Goal: Task Accomplishment & Management: Complete application form

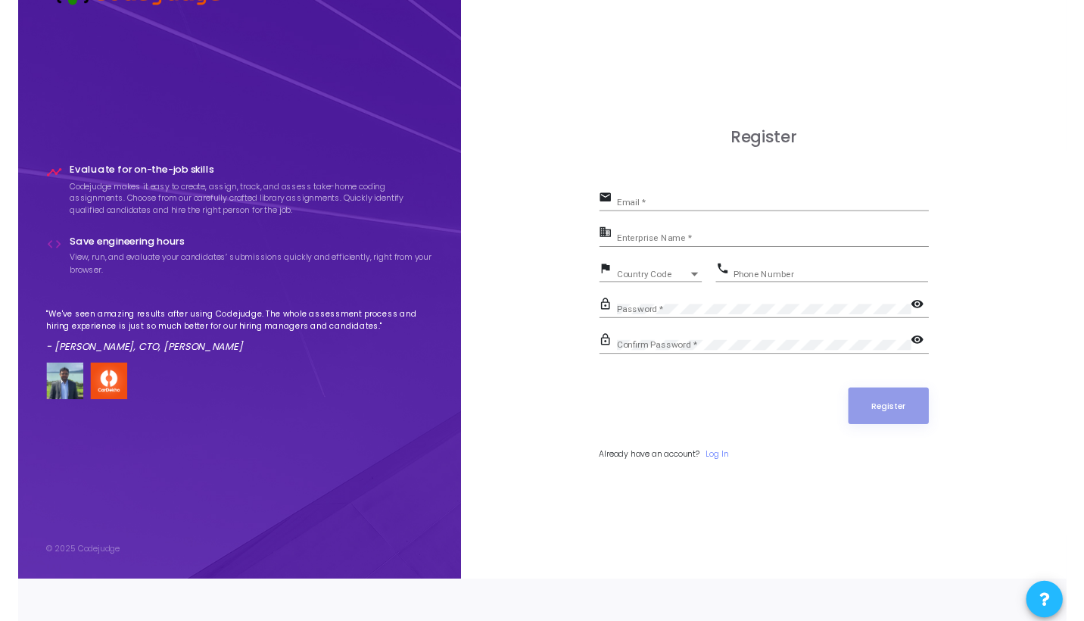
scroll to position [44, 0]
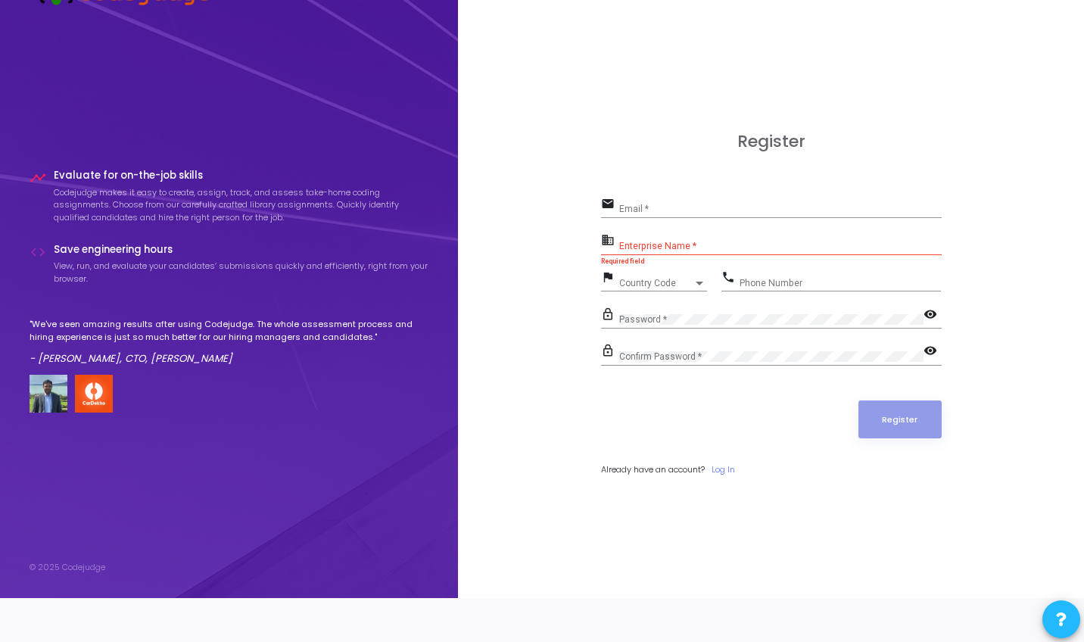
drag, startPoint x: 675, startPoint y: 230, endPoint x: 660, endPoint y: 232, distance: 16.0
click at [428, 232] on div "Enterprise Name *" at bounding box center [780, 242] width 323 height 23
click at [428, 258] on mat-error "Required field" at bounding box center [771, 261] width 341 height 7
click at [428, 276] on div "Country Code Country Code" at bounding box center [663, 279] width 88 height 23
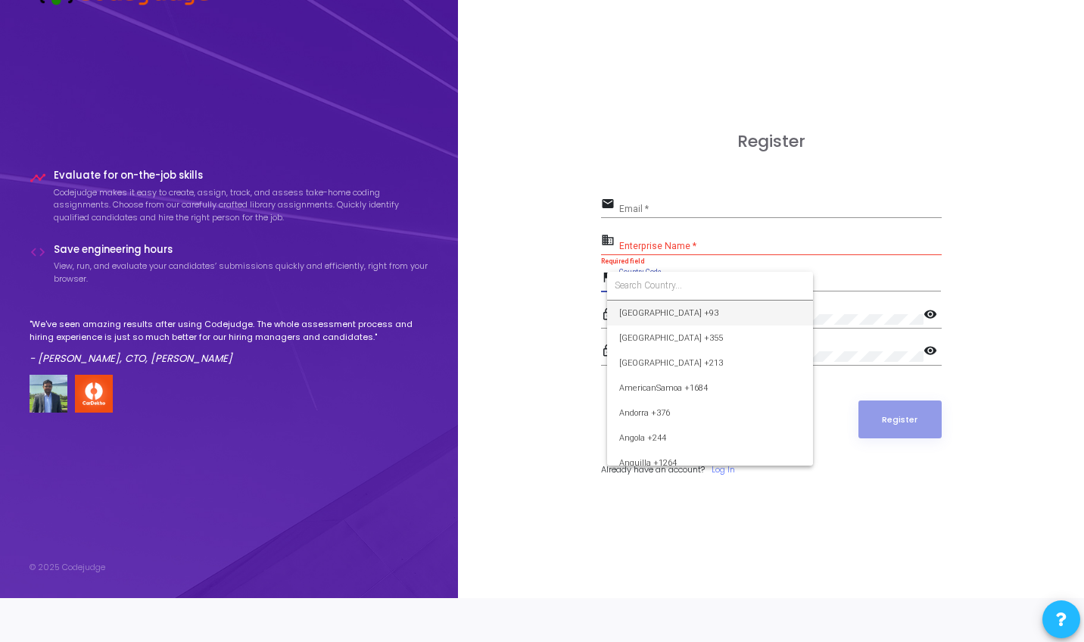
click at [428, 222] on div at bounding box center [542, 321] width 1084 height 642
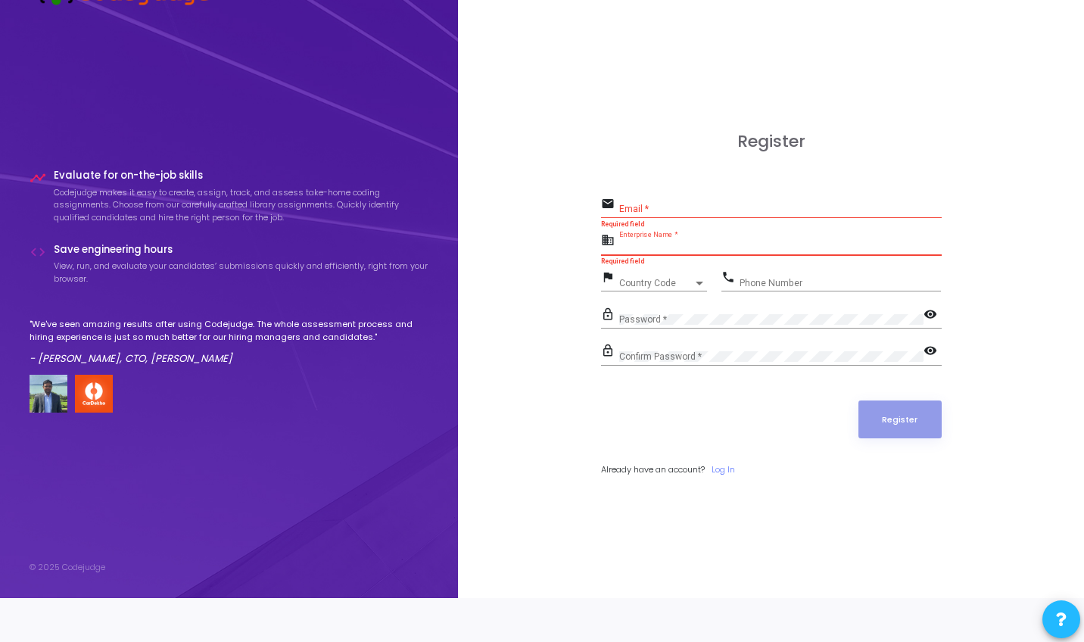
drag, startPoint x: 700, startPoint y: 242, endPoint x: 631, endPoint y: 245, distance: 68.2
click at [428, 245] on input "Enterprise Name *" at bounding box center [780, 246] width 323 height 11
drag, startPoint x: 620, startPoint y: 232, endPoint x: 701, endPoint y: 237, distance: 81.1
click at [428, 237] on div "Enterprise Name *" at bounding box center [780, 242] width 323 height 23
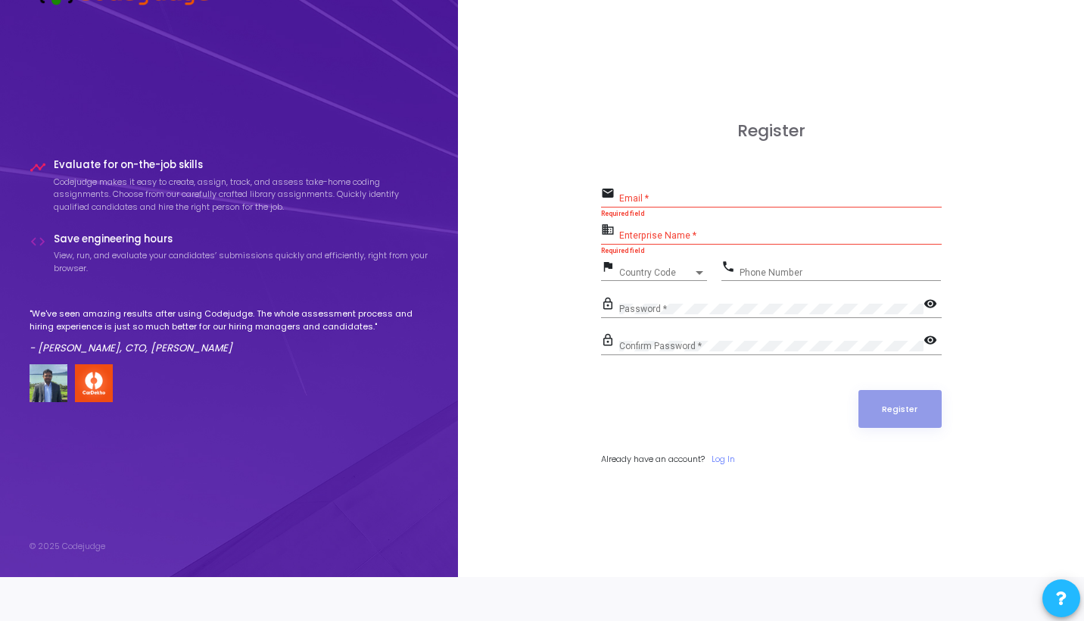
click at [428, 191] on div "Email *" at bounding box center [780, 194] width 323 height 23
type input "[EMAIL_ADDRESS][DOMAIN_NAME]"
click at [428, 228] on div "Enterprise Name *" at bounding box center [780, 231] width 323 height 23
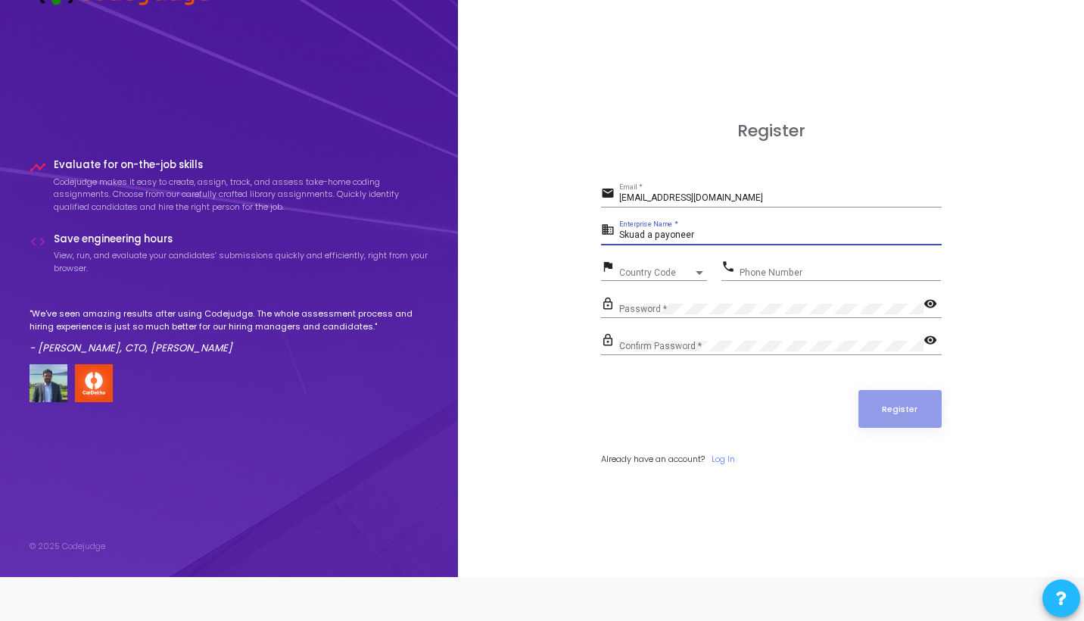
click at [428, 232] on input "Skuad a payoneer" at bounding box center [780, 235] width 323 height 11
drag, startPoint x: 689, startPoint y: 235, endPoint x: 622, endPoint y: 234, distance: 67.4
click at [428, 234] on input "Skuad a payoneer" at bounding box center [780, 235] width 323 height 11
type input "r"
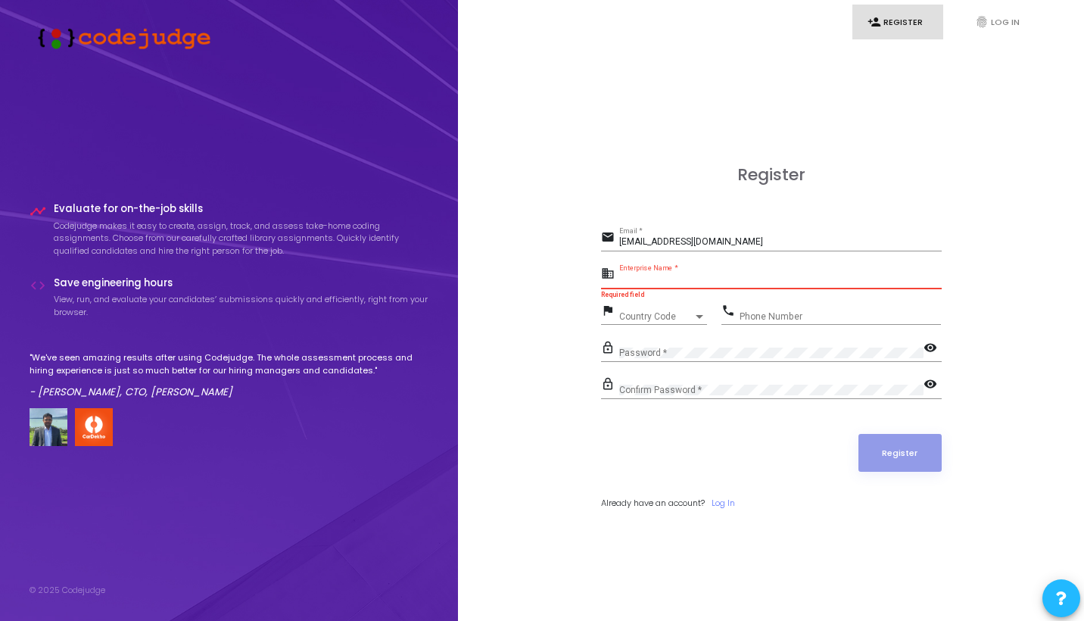
click at [428, 254] on div "email [EMAIL_ADDRESS][DOMAIN_NAME] Email *" at bounding box center [771, 244] width 341 height 35
click at [428, 275] on input "Enterprise Name *" at bounding box center [780, 279] width 323 height 11
type input "Skuad a Payoneer Company"
click at [428, 313] on span "Country Code" at bounding box center [646, 316] width 54 height 10
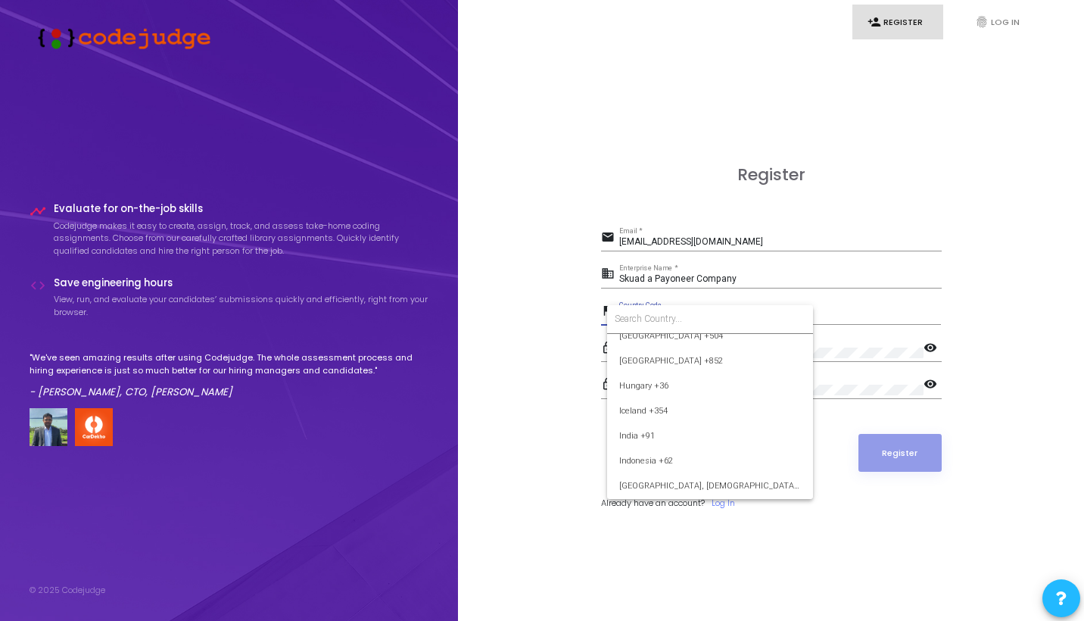
scroll to position [2298, 0]
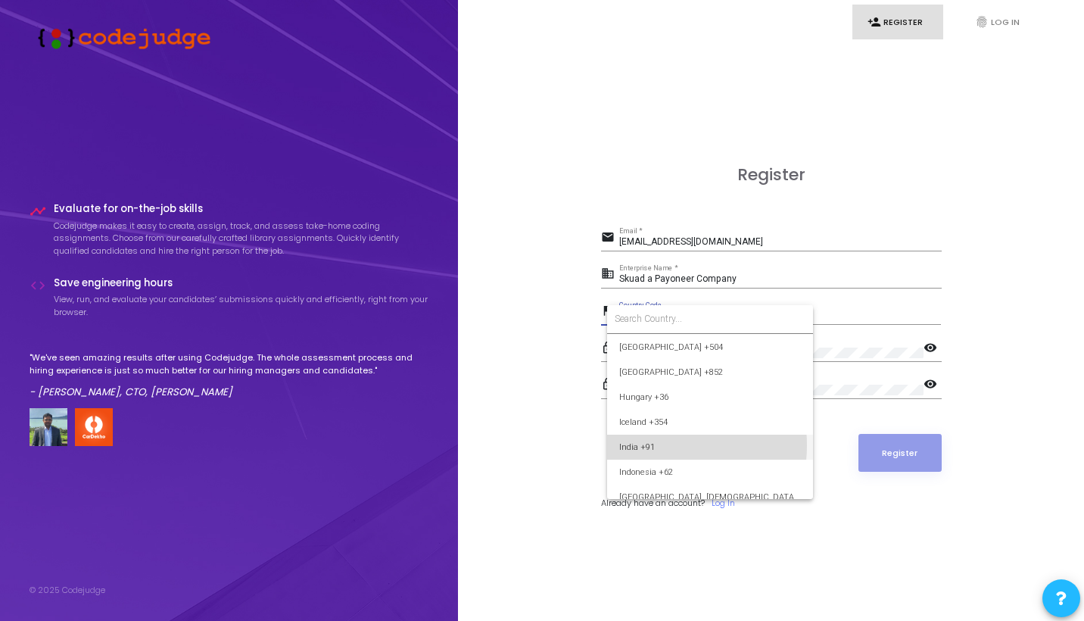
click at [428, 445] on span "India +91" at bounding box center [710, 447] width 182 height 25
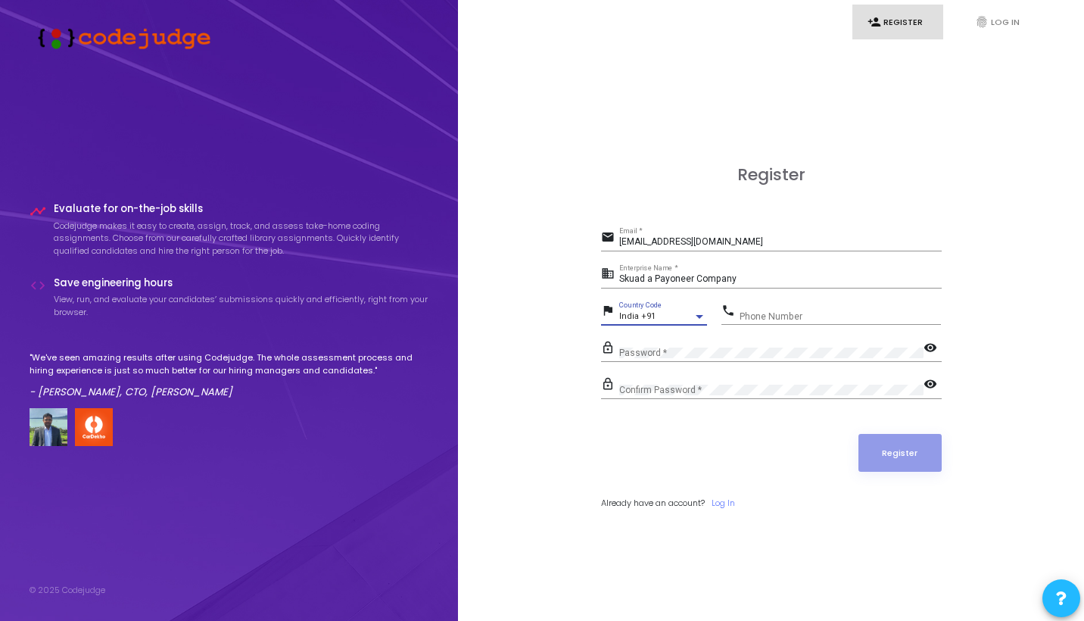
click at [428, 308] on div "Phone Number" at bounding box center [840, 312] width 201 height 23
type input "7827698242"
click at [428, 342] on div "Password *" at bounding box center [771, 350] width 304 height 24
click at [428, 345] on mat-icon "visibility" at bounding box center [933, 349] width 18 height 18
click at [428, 382] on mat-icon "visibility" at bounding box center [933, 385] width 18 height 18
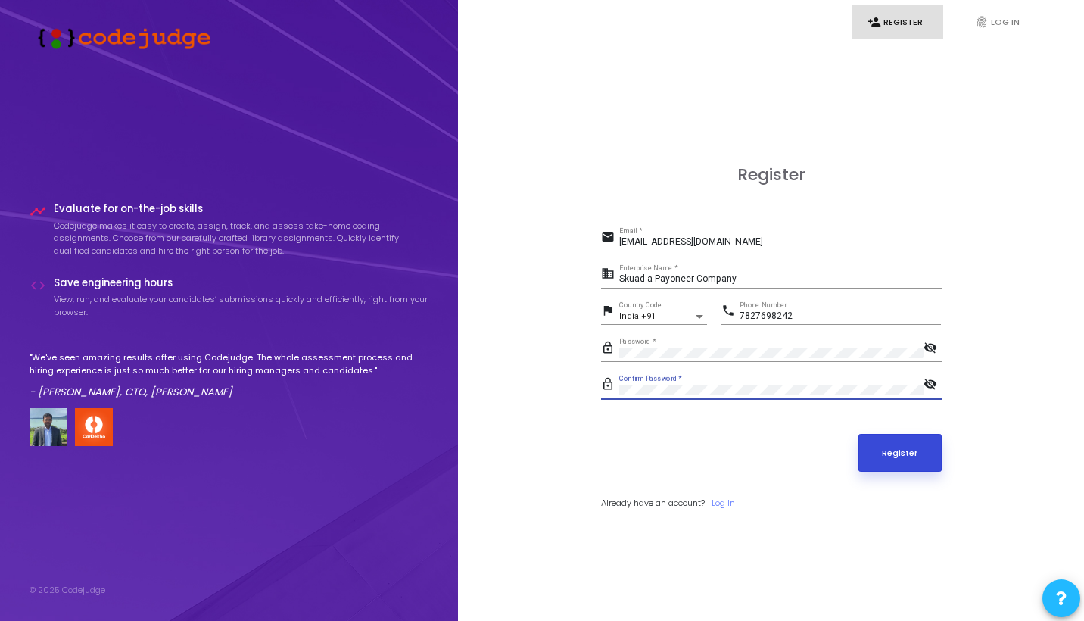
click at [428, 451] on button "Register" at bounding box center [900, 453] width 83 height 38
click at [428, 242] on input "[EMAIL_ADDRESS][DOMAIN_NAME]" at bounding box center [780, 242] width 323 height 11
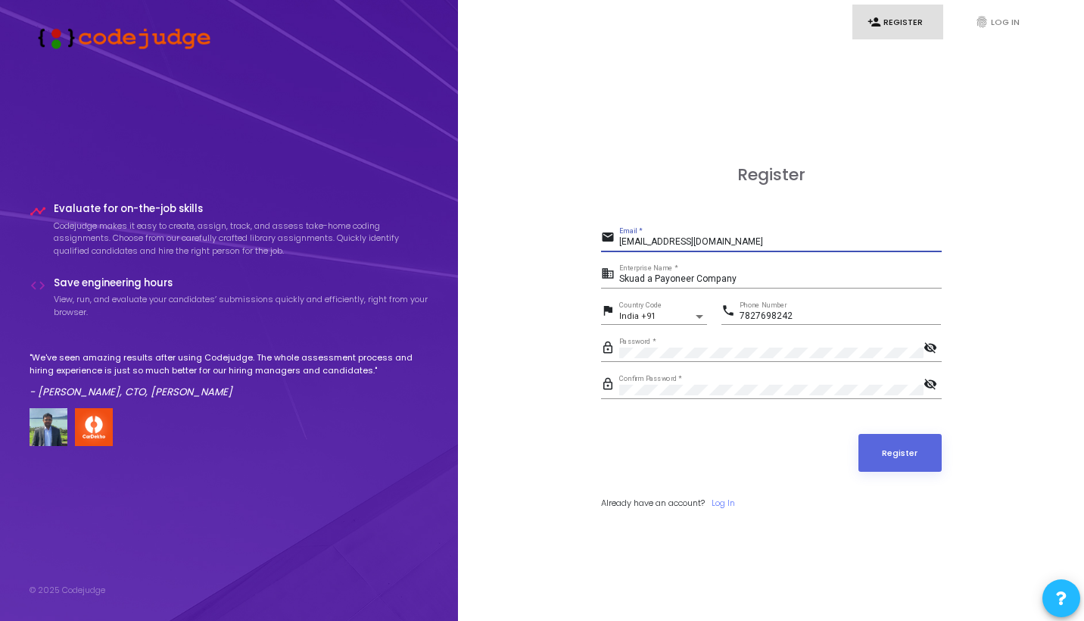
type input "[EMAIL_ADDRESS][DOMAIN_NAME]"
click at [428, 452] on button "Register" at bounding box center [900, 453] width 83 height 38
drag, startPoint x: 750, startPoint y: 242, endPoint x: 612, endPoint y: 243, distance: 138.6
click at [428, 243] on div "email [EMAIL_ADDRESS][DOMAIN_NAME] Email *" at bounding box center [771, 239] width 341 height 24
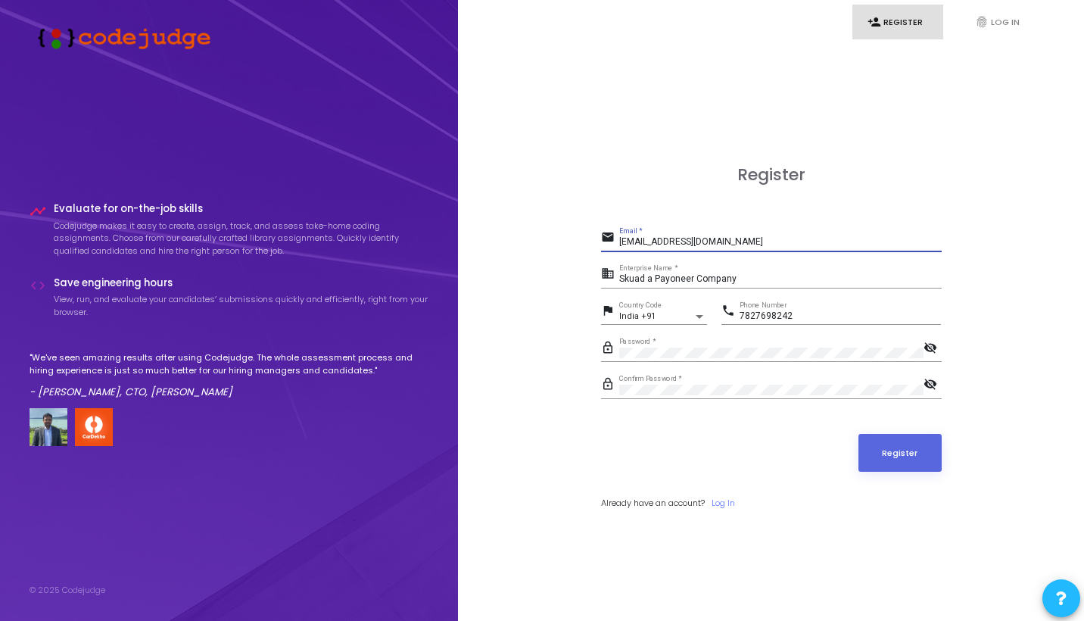
type input "[EMAIL_ADDRESS][DOMAIN_NAME]"
click at [428, 442] on button "Register" at bounding box center [900, 453] width 83 height 38
